Goal: Task Accomplishment & Management: Use online tool/utility

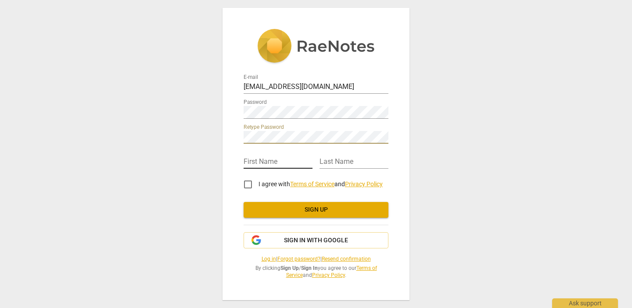
click at [287, 157] on input "text" at bounding box center [277, 162] width 69 height 13
type input "[PERSON_NAME]"
type input "Matthews"
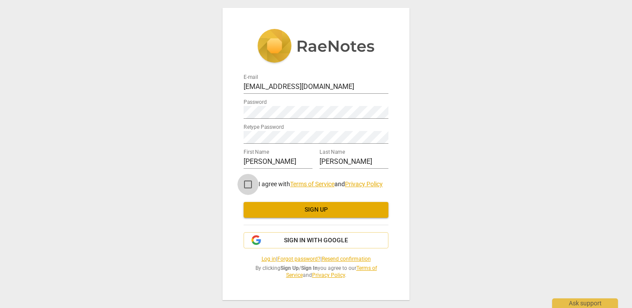
click at [247, 187] on input "I agree with Terms of Service and Privacy Policy" at bounding box center [247, 184] width 21 height 21
checkbox input "true"
click at [265, 208] on span "Sign up" at bounding box center [316, 210] width 131 height 9
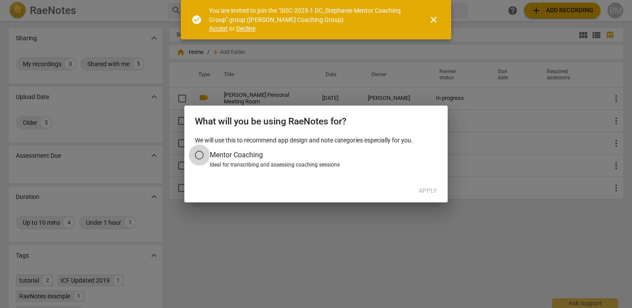
click at [200, 154] on input "Mentor Coaching" at bounding box center [199, 155] width 21 height 21
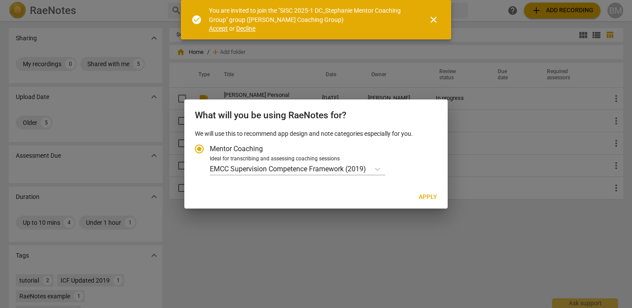
click at [435, 196] on span "Apply" at bounding box center [428, 197] width 18 height 9
radio input "false"
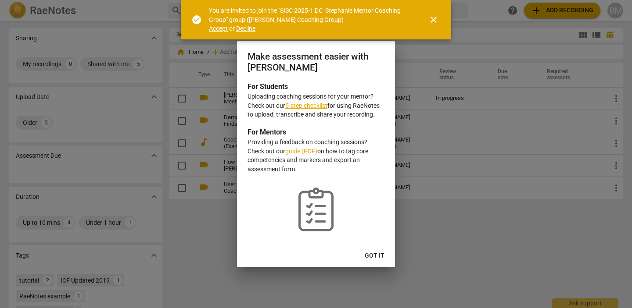
click at [373, 251] on button "Got it" at bounding box center [375, 256] width 34 height 16
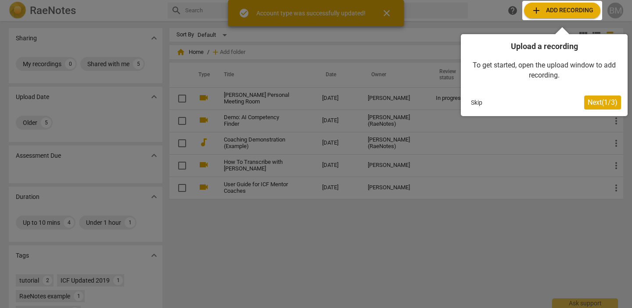
click at [603, 104] on span "Next ( 1 / 3 )" at bounding box center [602, 102] width 30 height 8
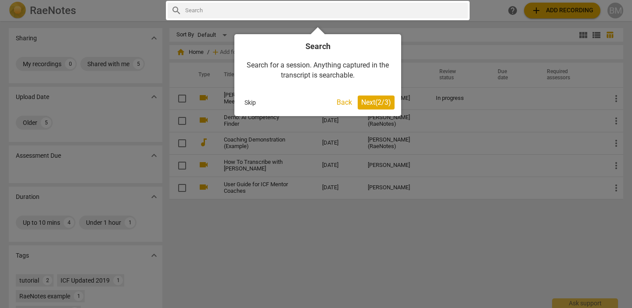
click at [375, 100] on span "Next ( 2 / 3 )" at bounding box center [376, 102] width 30 height 8
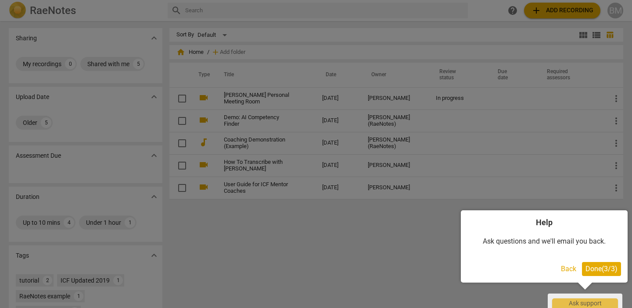
click at [604, 272] on span "Done ( 3 / 3 )" at bounding box center [601, 269] width 32 height 8
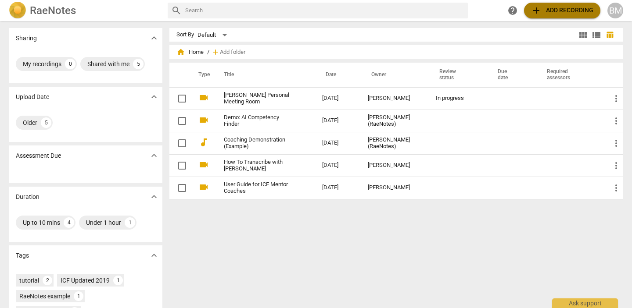
click at [548, 8] on span "add Add recording" at bounding box center [562, 10] width 62 height 11
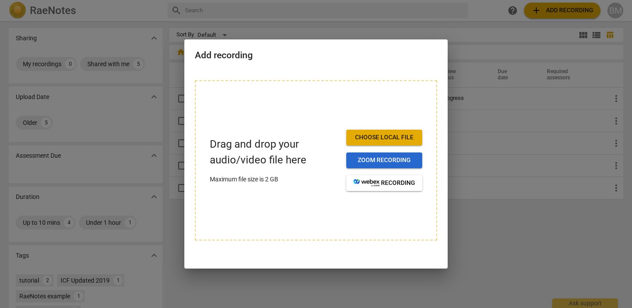
click at [368, 162] on span "Zoom recording" at bounding box center [384, 160] width 62 height 9
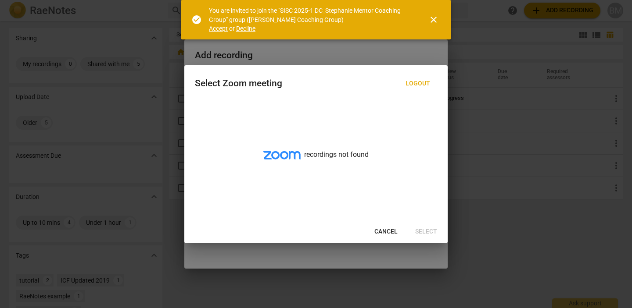
click at [211, 28] on span "Accept" at bounding box center [218, 28] width 19 height 7
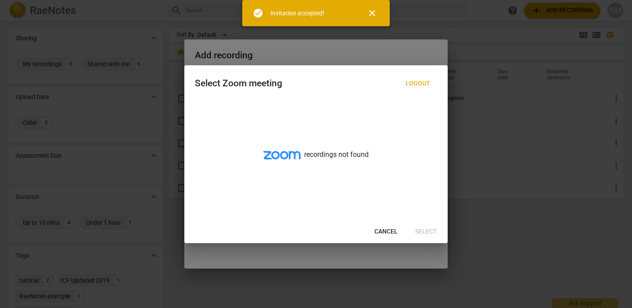
click at [392, 49] on div at bounding box center [316, 154] width 632 height 308
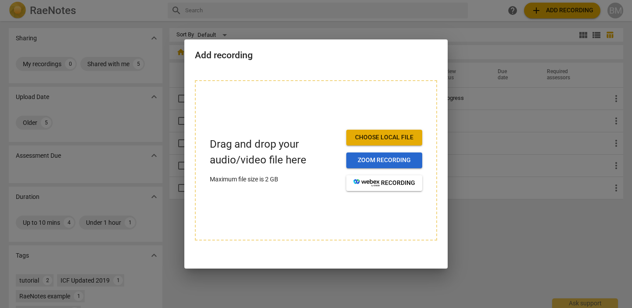
click at [360, 163] on span "Zoom recording" at bounding box center [384, 160] width 62 height 9
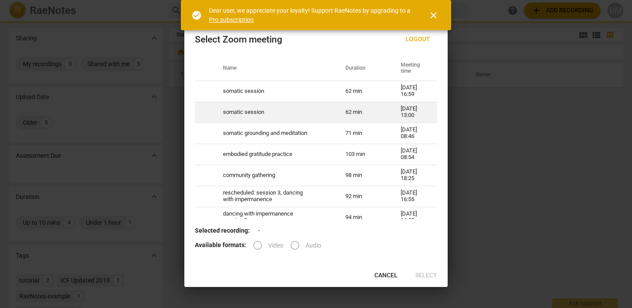
click at [283, 110] on td "somatic session" at bounding box center [273, 112] width 122 height 21
radio input "true"
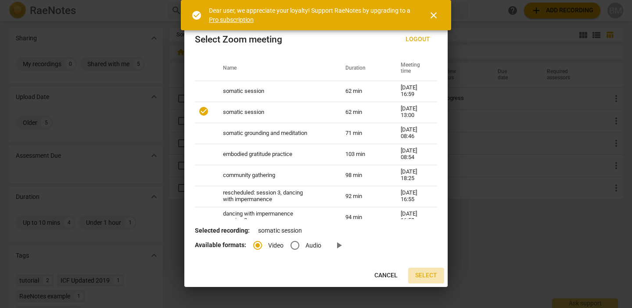
click at [432, 276] on span "Select" at bounding box center [426, 276] width 22 height 9
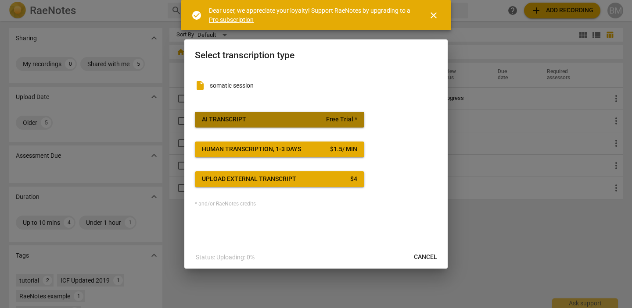
click at [341, 120] on span "Free Trial *" at bounding box center [341, 119] width 31 height 9
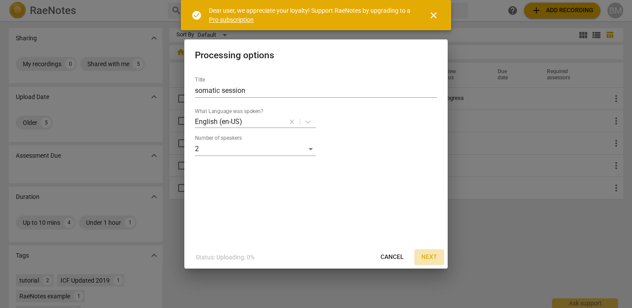
click at [427, 254] on span "Next" at bounding box center [429, 257] width 16 height 9
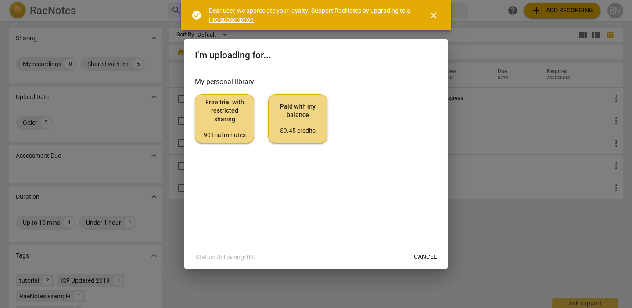
click at [227, 134] on div "90 trial minutes" at bounding box center [224, 135] width 44 height 9
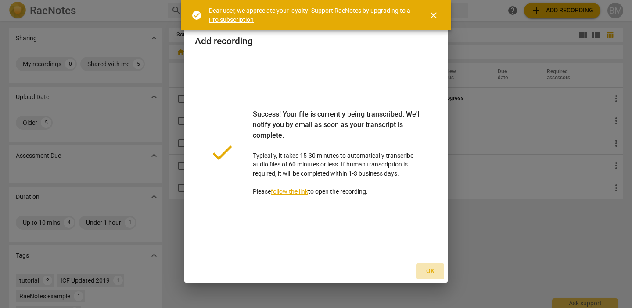
click at [430, 272] on span "Ok" at bounding box center [430, 271] width 14 height 9
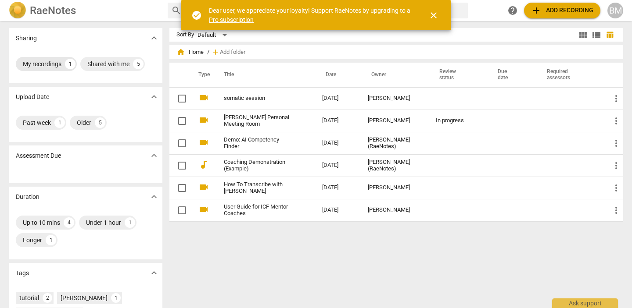
click at [52, 65] on div "My recordings" at bounding box center [42, 64] width 39 height 9
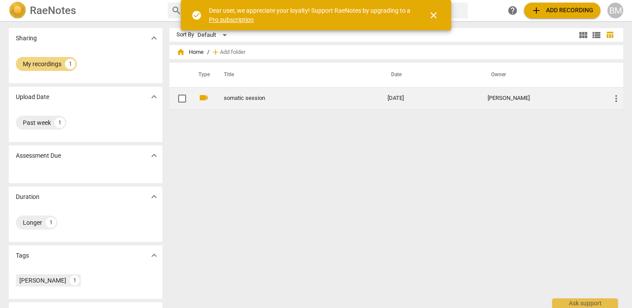
click at [314, 106] on td "somatic session" at bounding box center [296, 98] width 167 height 22
